Goal: Task Accomplishment & Management: Use online tool/utility

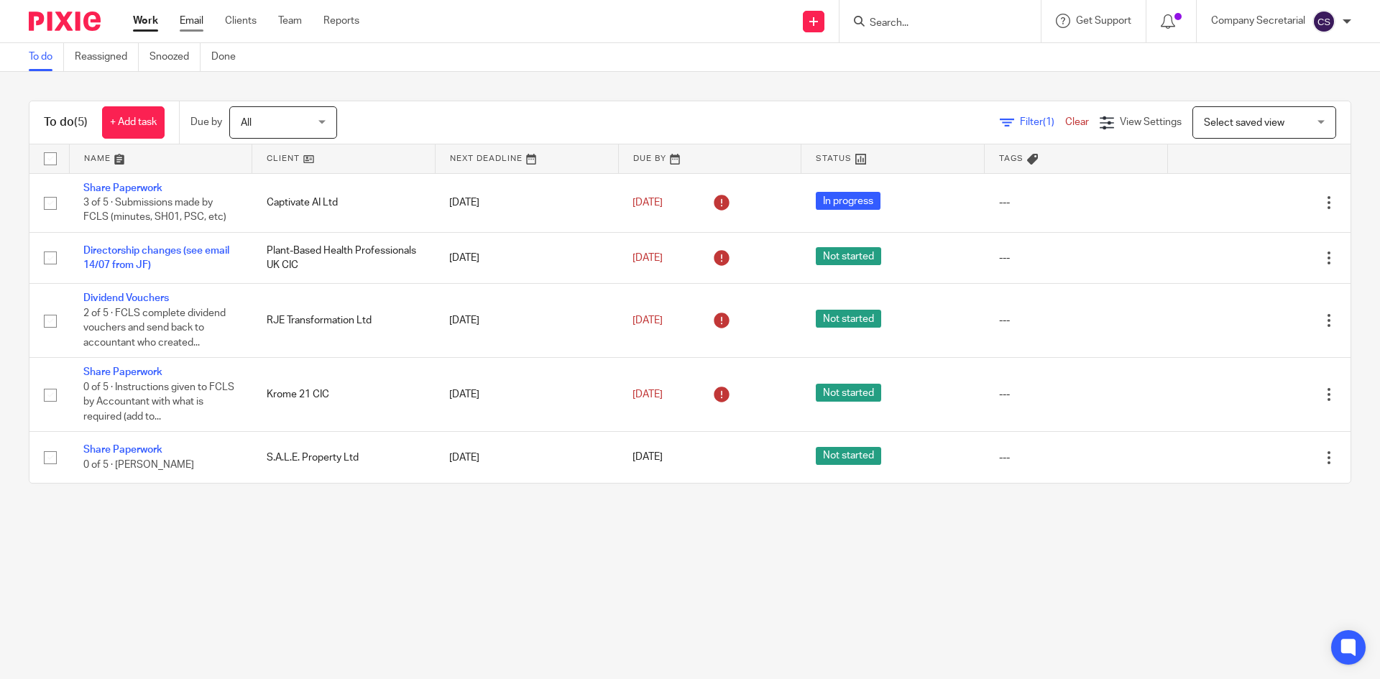
click at [201, 22] on link "Email" at bounding box center [192, 21] width 24 height 14
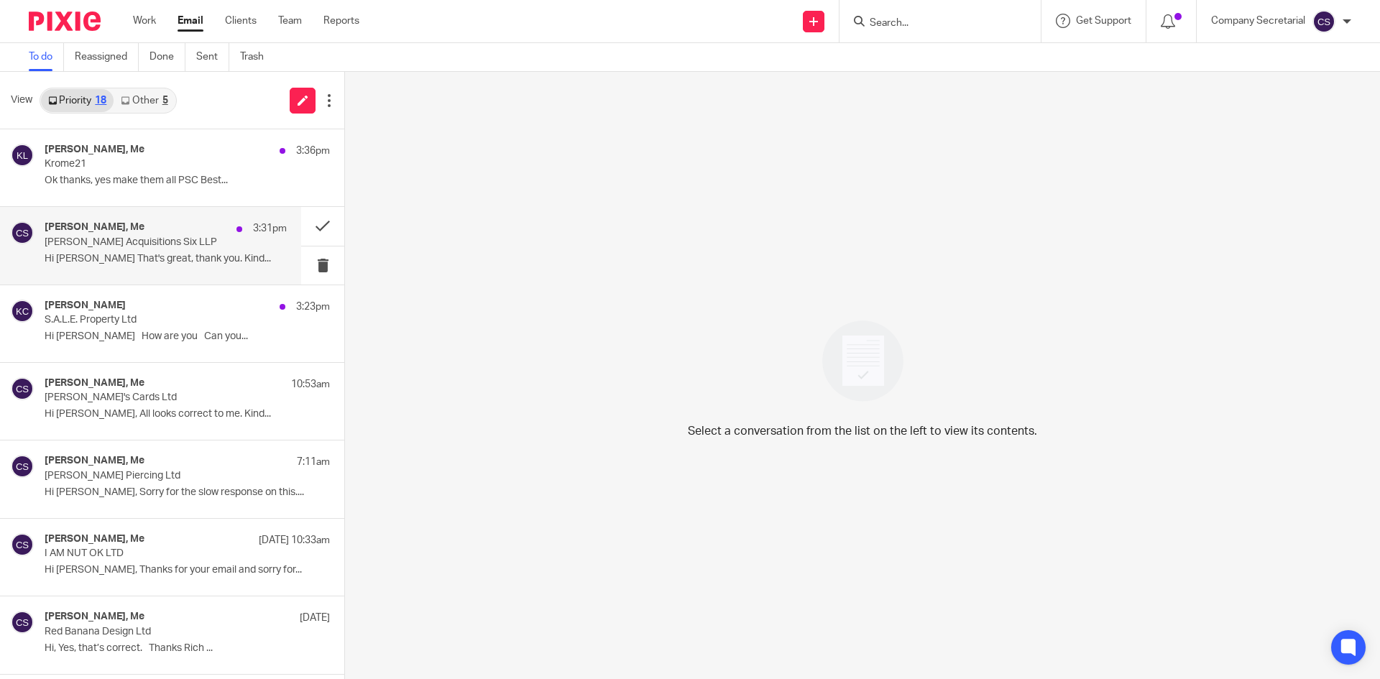
click at [201, 283] on div "Mathew George, Me 3:31pm Brennan Acquisitions Six LLP Hi Sam That's great, than…" at bounding box center [150, 245] width 301 height 77
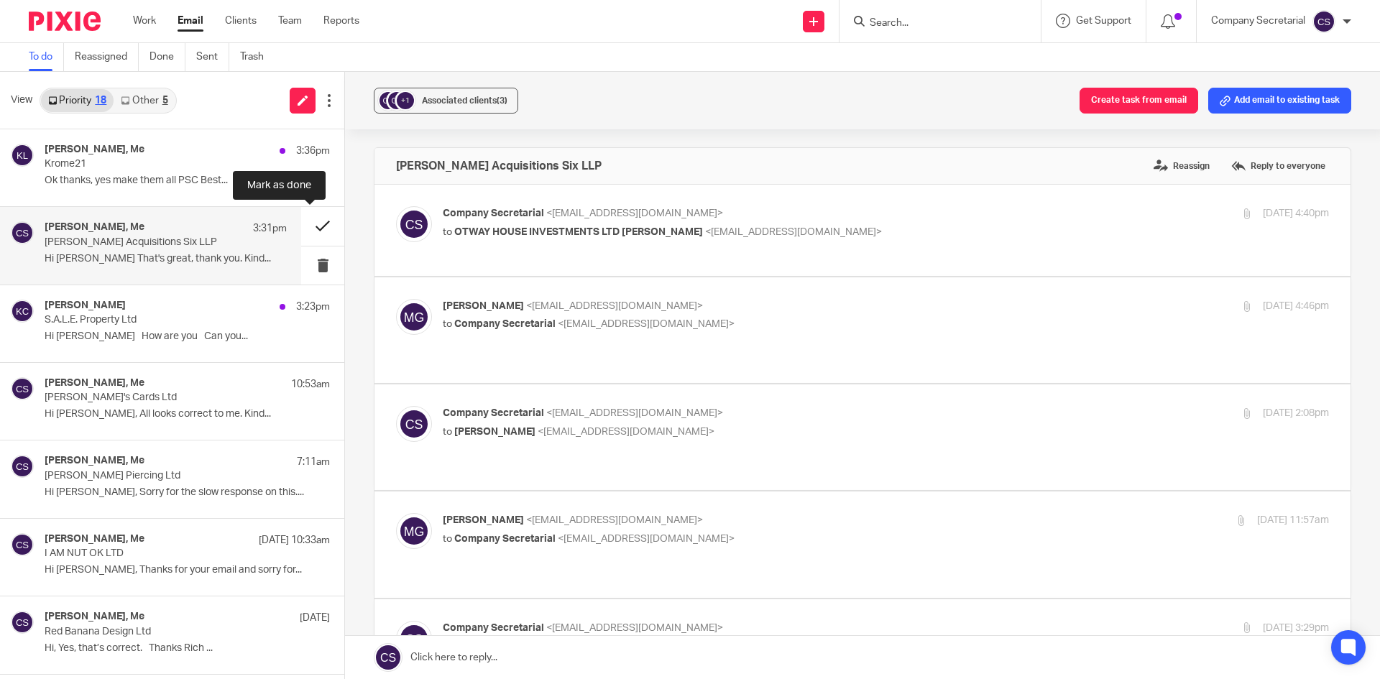
click at [301, 225] on button at bounding box center [322, 226] width 43 height 38
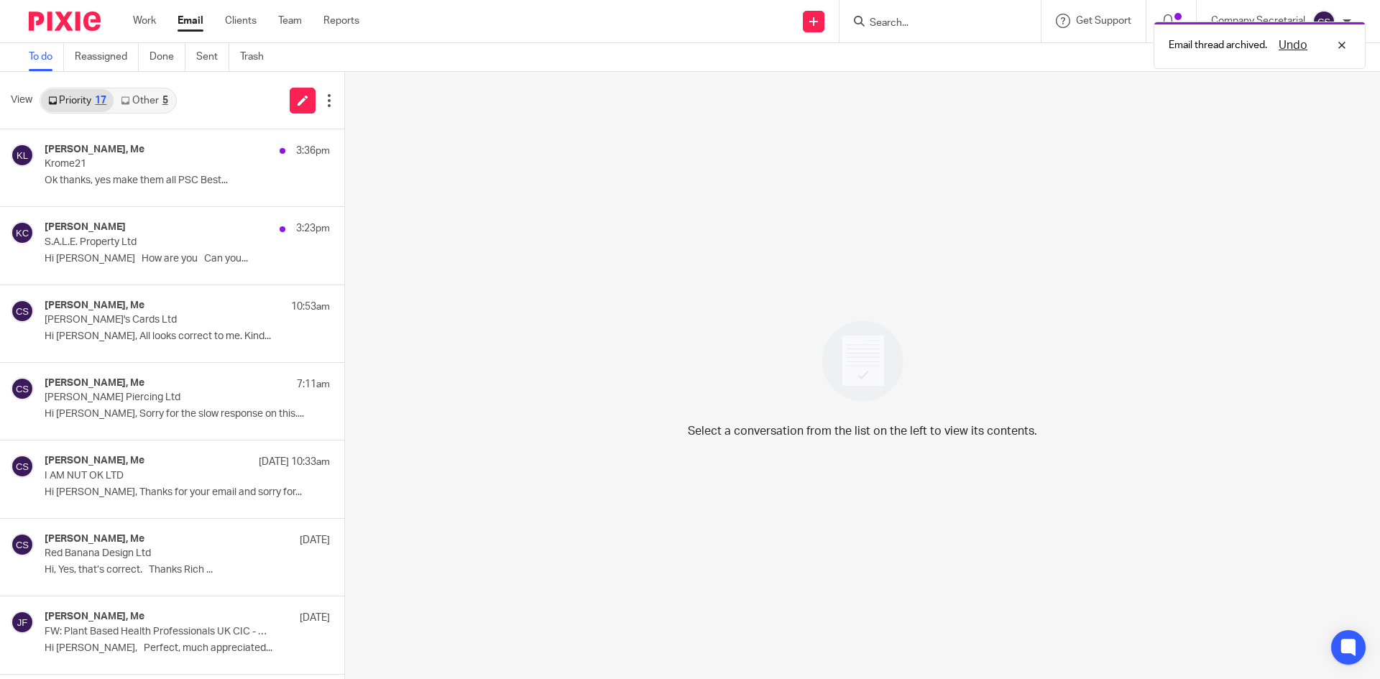
click at [158, 103] on link "Other 5" at bounding box center [144, 100] width 61 height 23
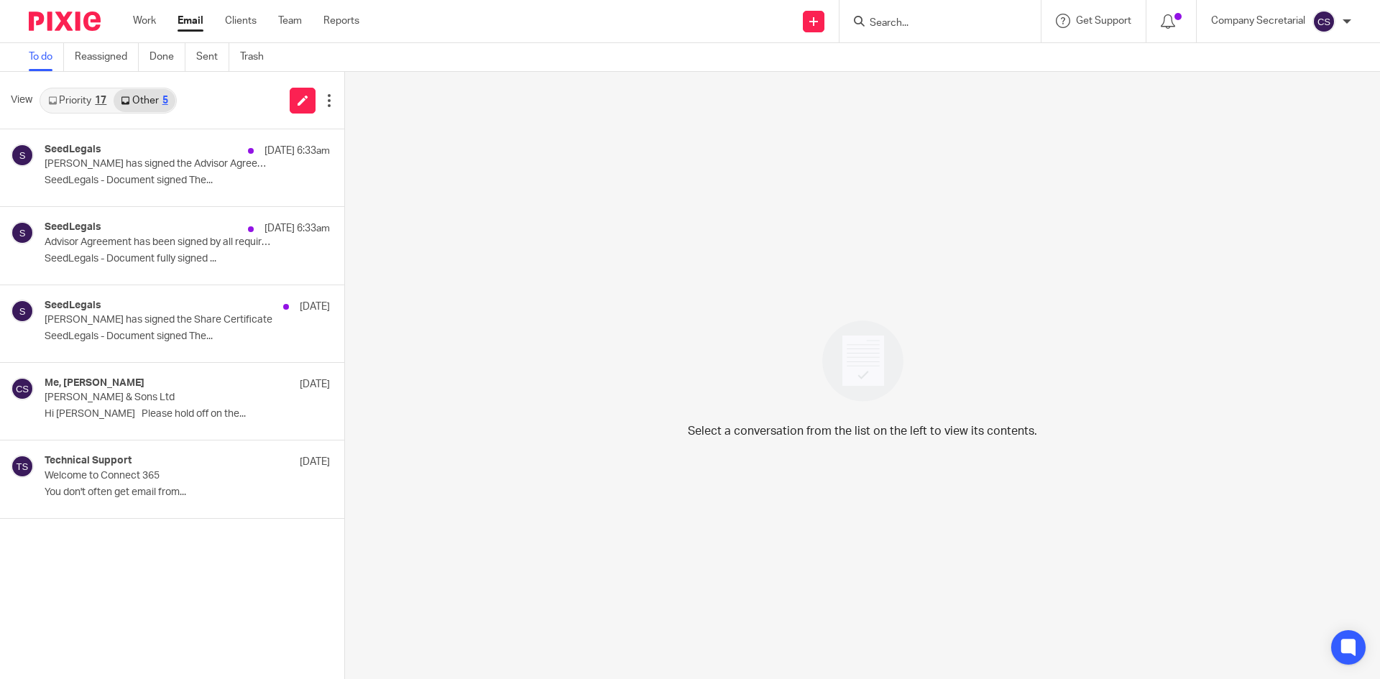
click at [87, 101] on link "Priority 17" at bounding box center [77, 100] width 73 height 23
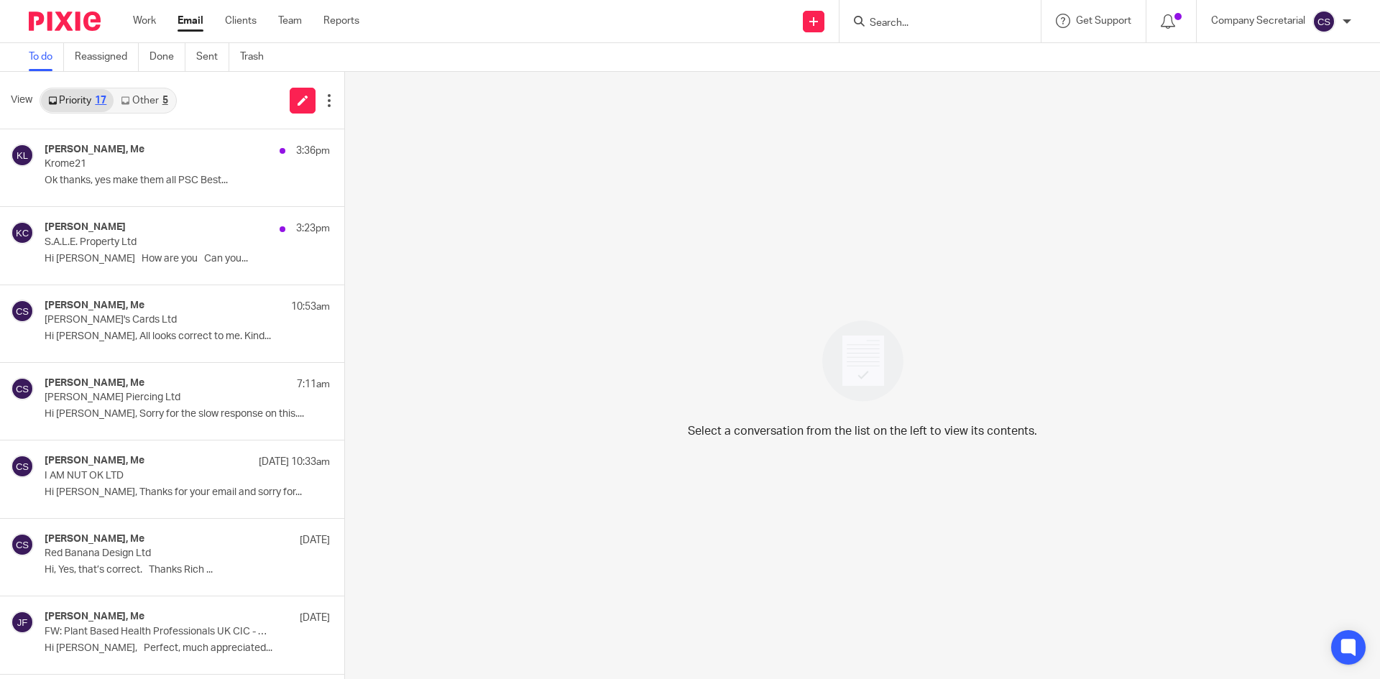
click at [63, 19] on img at bounding box center [65, 21] width 72 height 19
